Goal: Task Accomplishment & Management: Manage account settings

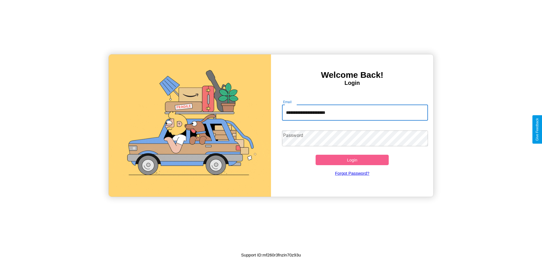
type input "**********"
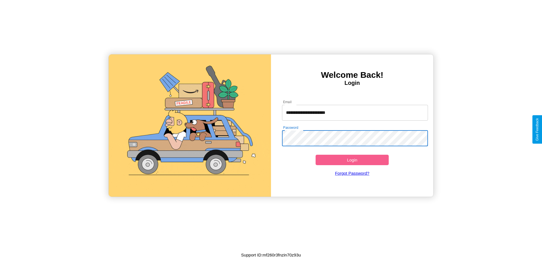
click at [352, 160] on button "Login" at bounding box center [352, 160] width 73 height 10
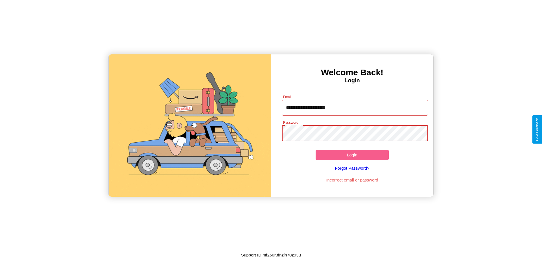
click at [352, 155] on button "Login" at bounding box center [352, 155] width 73 height 10
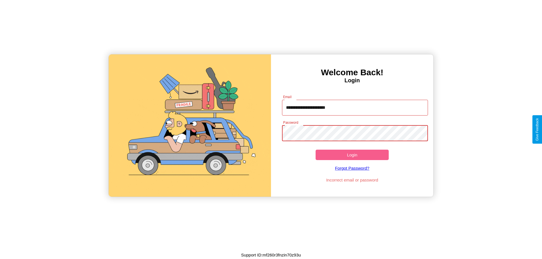
click at [352, 155] on button "Login" at bounding box center [352, 155] width 73 height 10
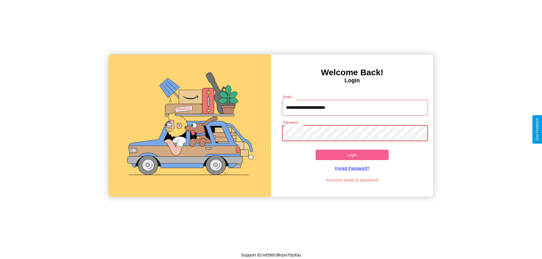
click at [352, 155] on button "Login" at bounding box center [352, 155] width 73 height 10
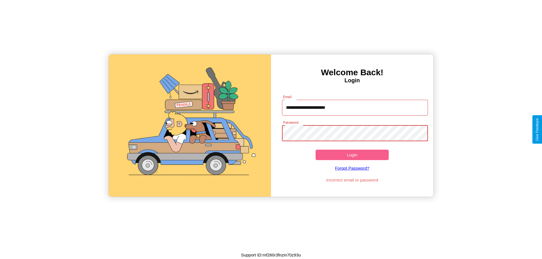
click at [352, 155] on button "Login" at bounding box center [352, 155] width 73 height 10
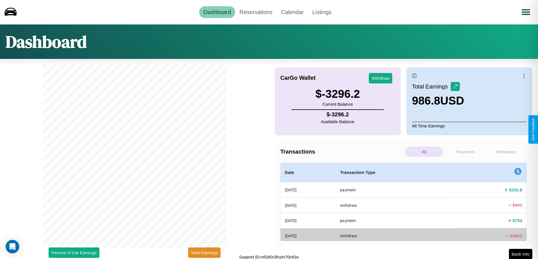
scroll to position [2, 0]
